Goal: Task Accomplishment & Management: Use online tool/utility

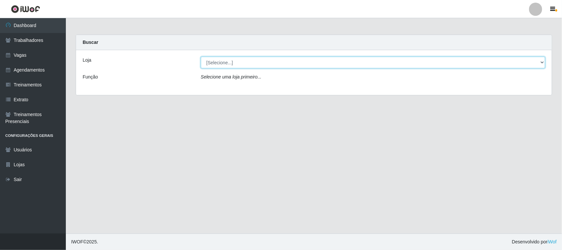
click at [281, 62] on select "[Selecione...] Nordestão - [GEOGRAPHIC_DATA]" at bounding box center [373, 63] width 345 height 12
select select "420"
click at [201, 57] on select "[Selecione...] Nordestão - [GEOGRAPHIC_DATA]" at bounding box center [373, 63] width 345 height 12
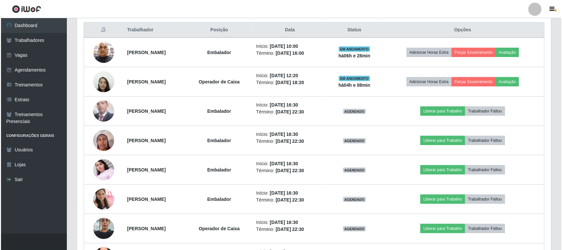
scroll to position [251, 0]
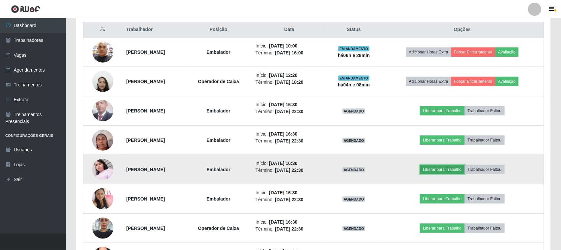
click at [281, 169] on button "Liberar para Trabalho" at bounding box center [442, 169] width 44 height 9
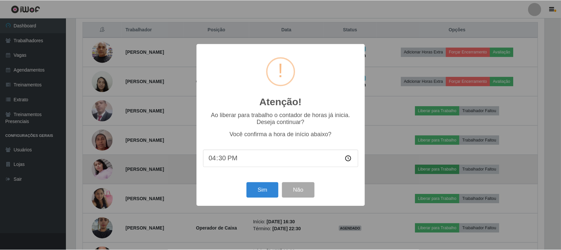
scroll to position [137, 470]
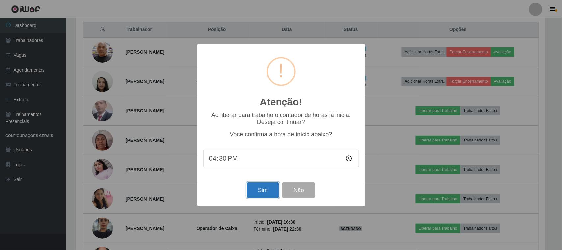
click at [266, 190] on button "Sim" at bounding box center [263, 189] width 32 height 15
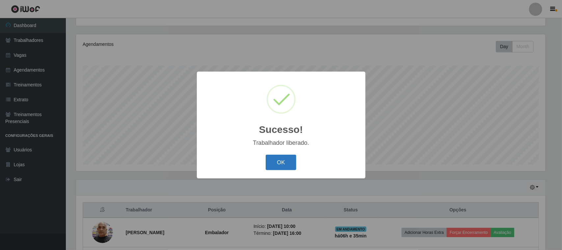
click at [279, 165] on button "OK" at bounding box center [281, 162] width 31 height 15
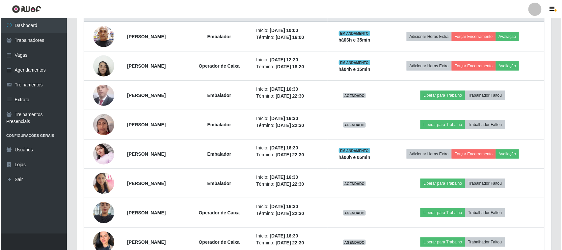
scroll to position [275, 0]
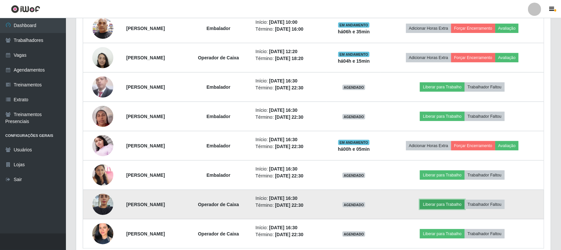
click at [281, 205] on button "Liberar para Trabalho" at bounding box center [442, 204] width 44 height 9
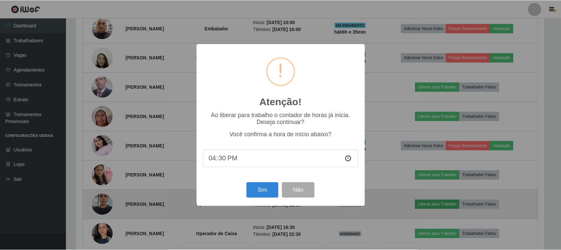
scroll to position [137, 470]
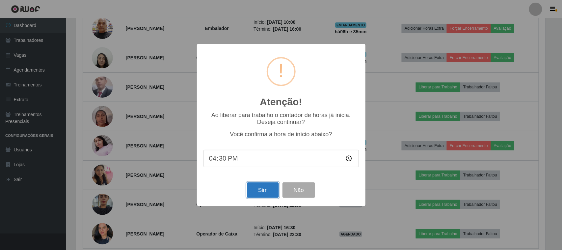
click at [262, 191] on button "Sim" at bounding box center [263, 189] width 32 height 15
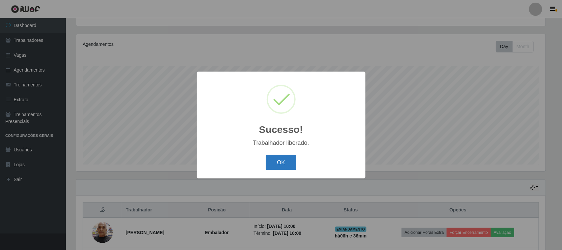
click at [281, 160] on button "OK" at bounding box center [281, 162] width 31 height 15
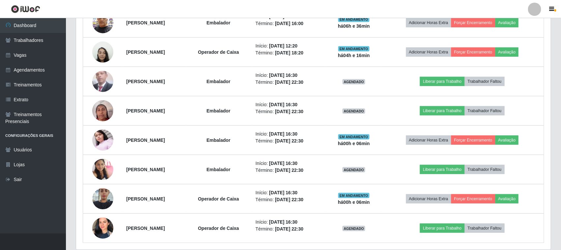
scroll to position [298, 0]
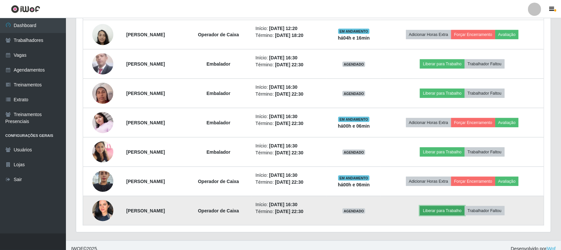
click at [281, 211] on button "Liberar para Trabalho" at bounding box center [442, 210] width 44 height 9
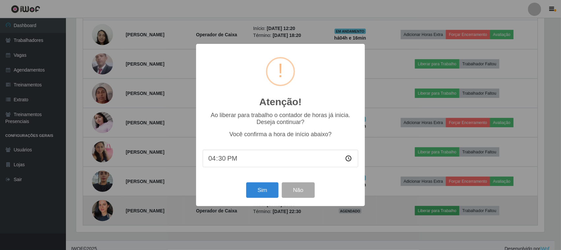
scroll to position [137, 470]
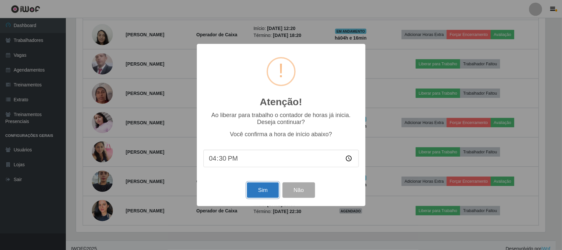
click at [264, 192] on button "Sim" at bounding box center [263, 189] width 32 height 15
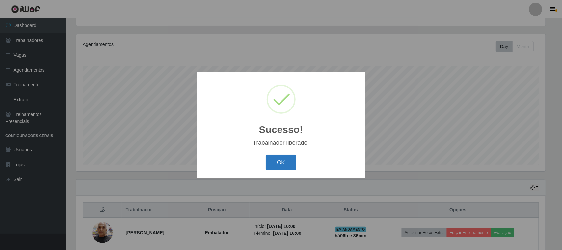
click at [281, 162] on button "OK" at bounding box center [281, 162] width 31 height 15
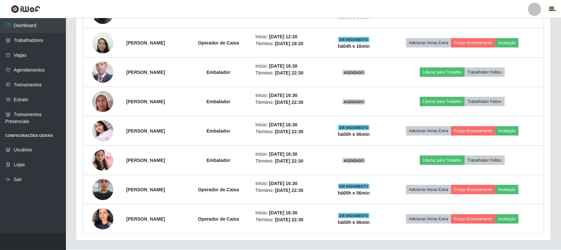
scroll to position [306, 0]
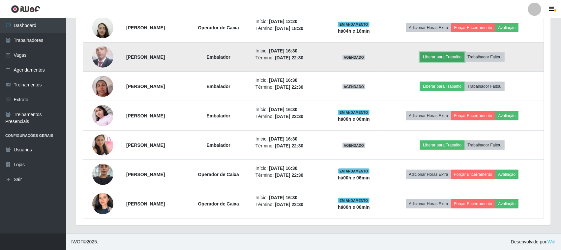
click at [281, 55] on button "Liberar para Trabalho" at bounding box center [442, 56] width 44 height 9
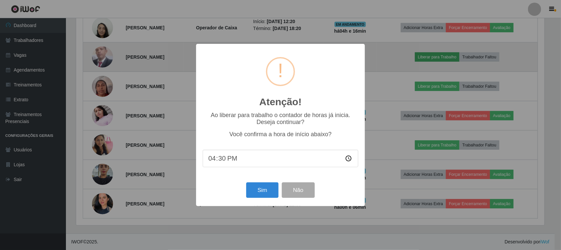
scroll to position [137, 470]
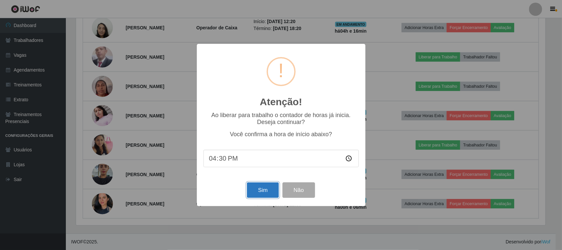
click at [265, 193] on button "Sim" at bounding box center [263, 189] width 32 height 15
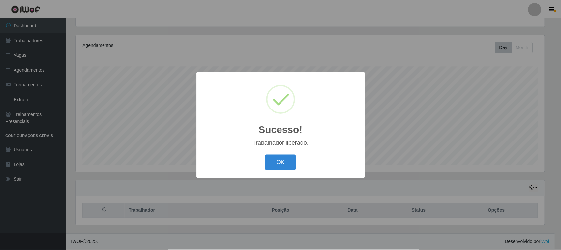
scroll to position [0, 0]
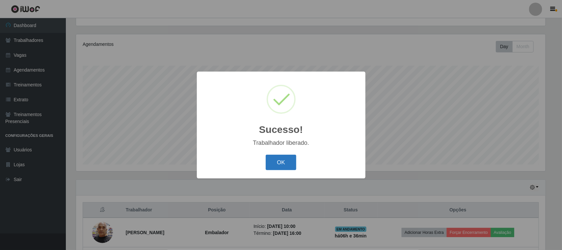
click at [280, 161] on button "OK" at bounding box center [281, 162] width 31 height 15
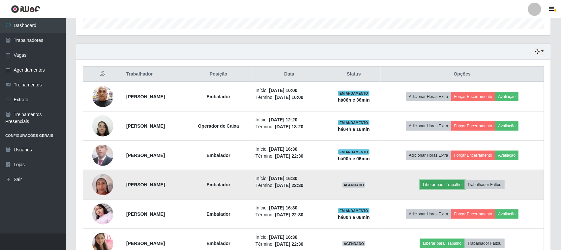
click at [281, 188] on button "Liberar para Trabalho" at bounding box center [442, 184] width 44 height 9
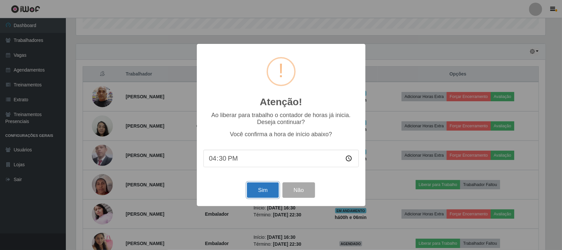
click at [267, 188] on button "Sim" at bounding box center [263, 189] width 32 height 15
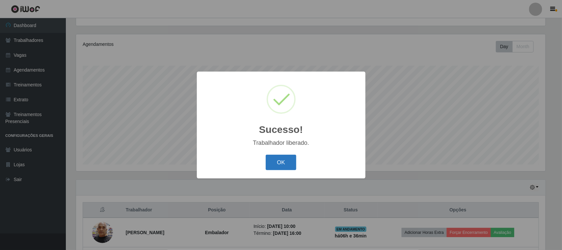
click at [277, 161] on button "OK" at bounding box center [281, 162] width 31 height 15
